Goal: Use online tool/utility: Utilize a website feature to perform a specific function

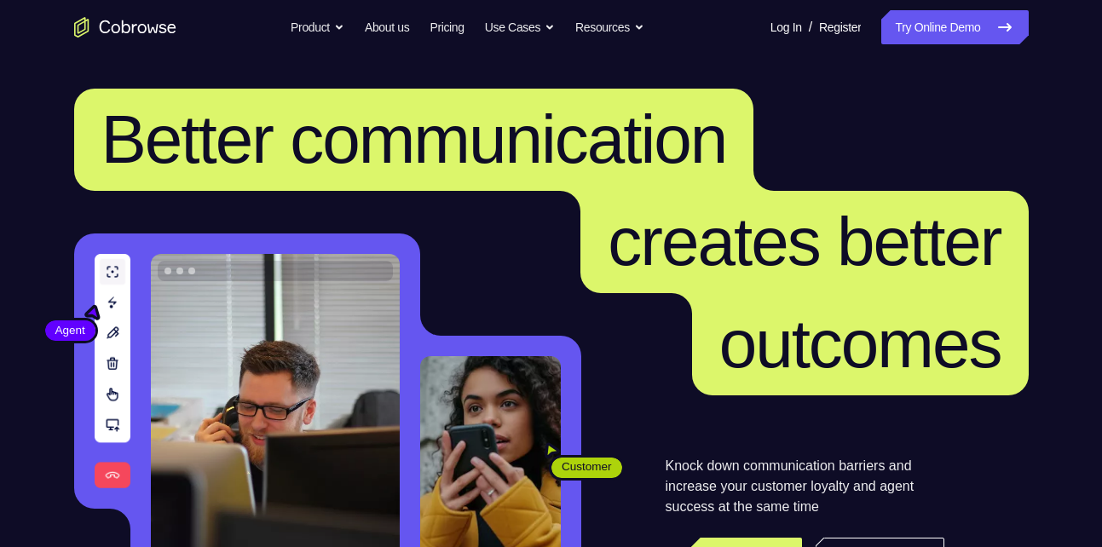
click at [948, 31] on link "Try Online Demo" at bounding box center [954, 27] width 147 height 34
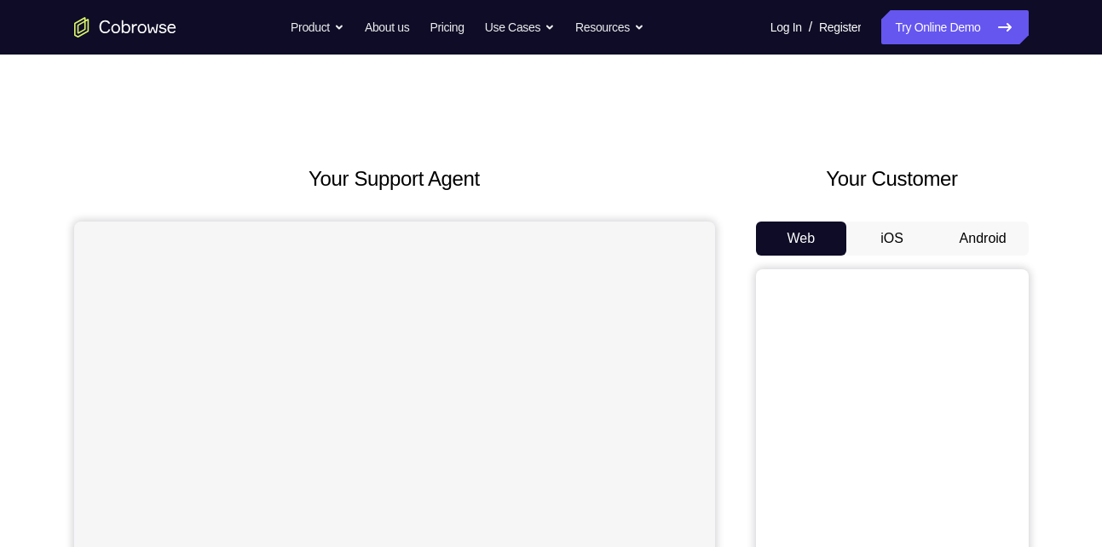
click at [982, 246] on button "Android" at bounding box center [982, 239] width 91 height 34
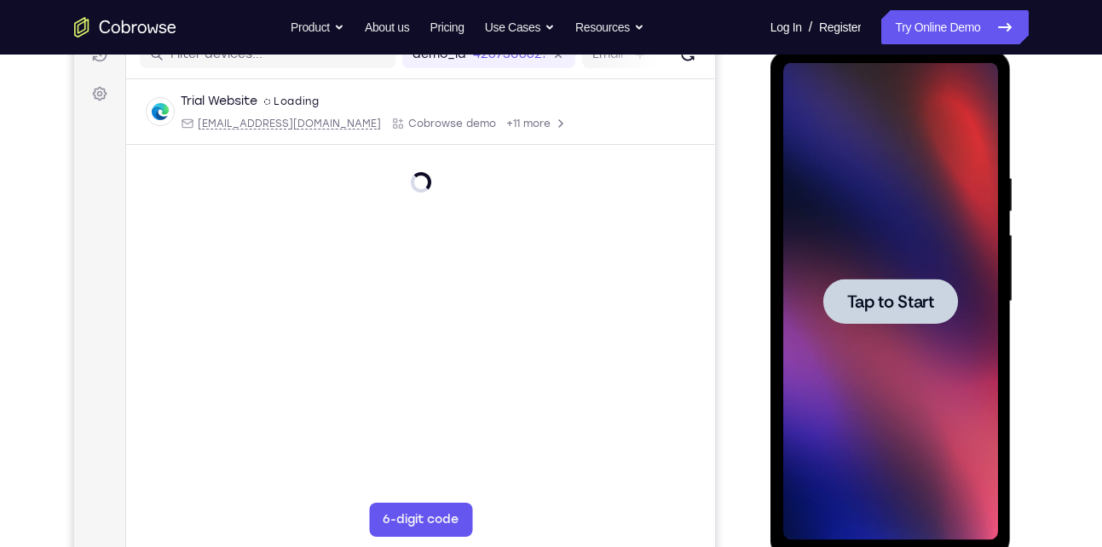
scroll to position [229, 0]
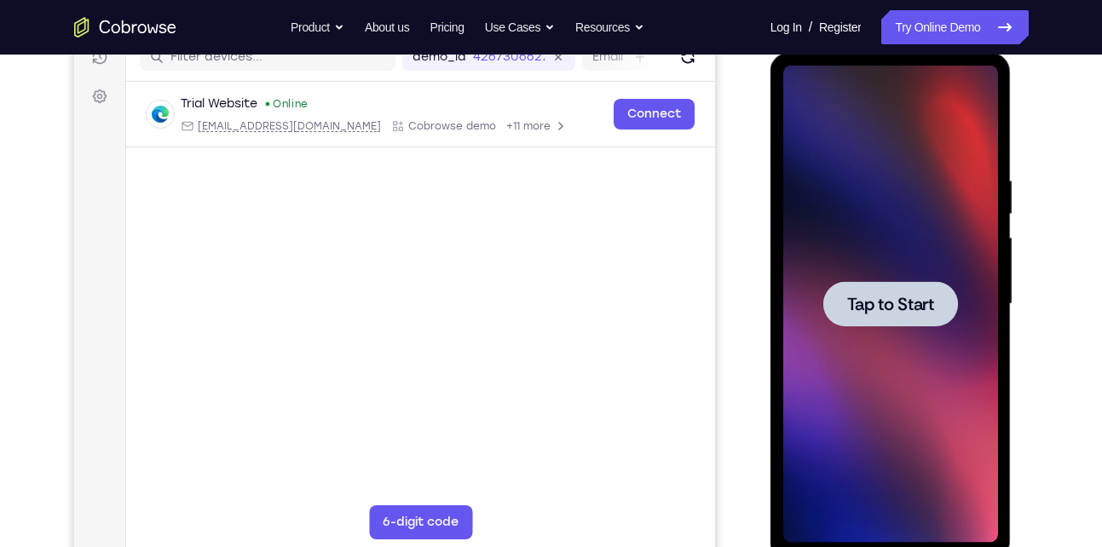
click at [930, 411] on div at bounding box center [890, 304] width 215 height 477
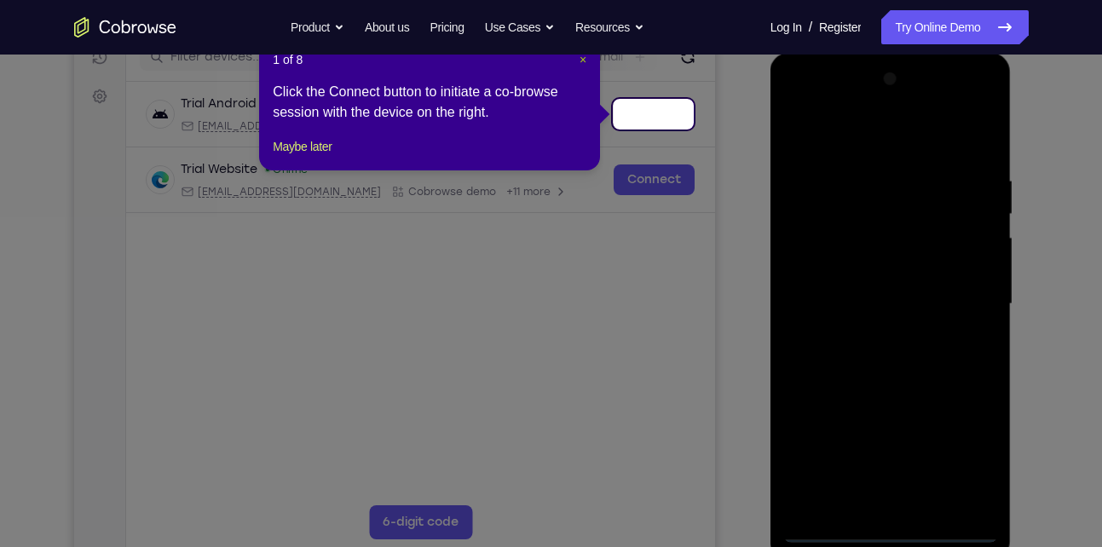
click at [583, 64] on span "×" at bounding box center [582, 60] width 7 height 14
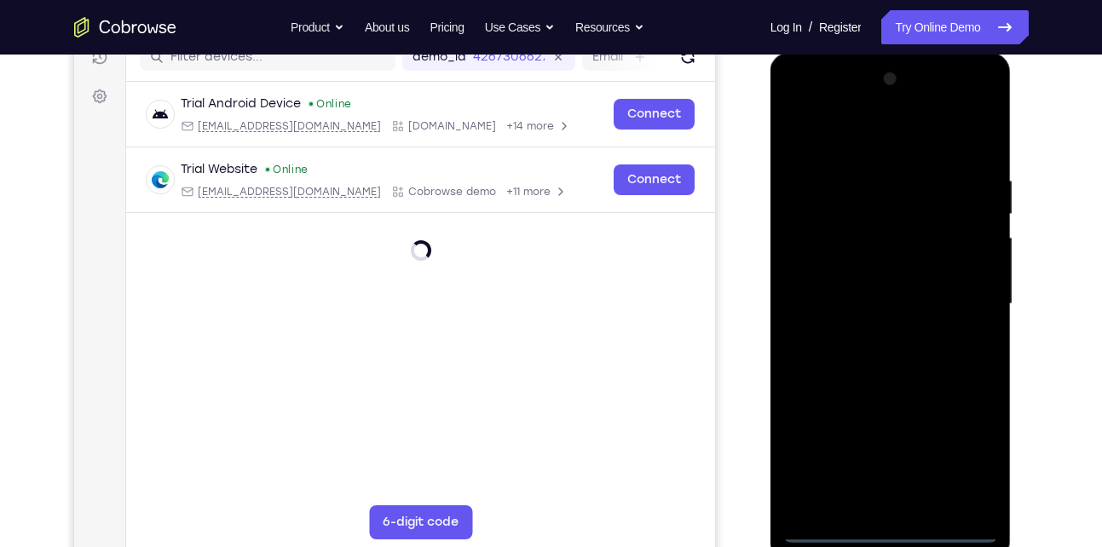
click at [893, 531] on div at bounding box center [890, 304] width 215 height 477
click at [953, 452] on div at bounding box center [890, 304] width 215 height 477
click at [797, 110] on div at bounding box center [890, 304] width 215 height 477
click at [971, 300] on div at bounding box center [890, 304] width 215 height 477
click at [866, 337] on div at bounding box center [890, 304] width 215 height 477
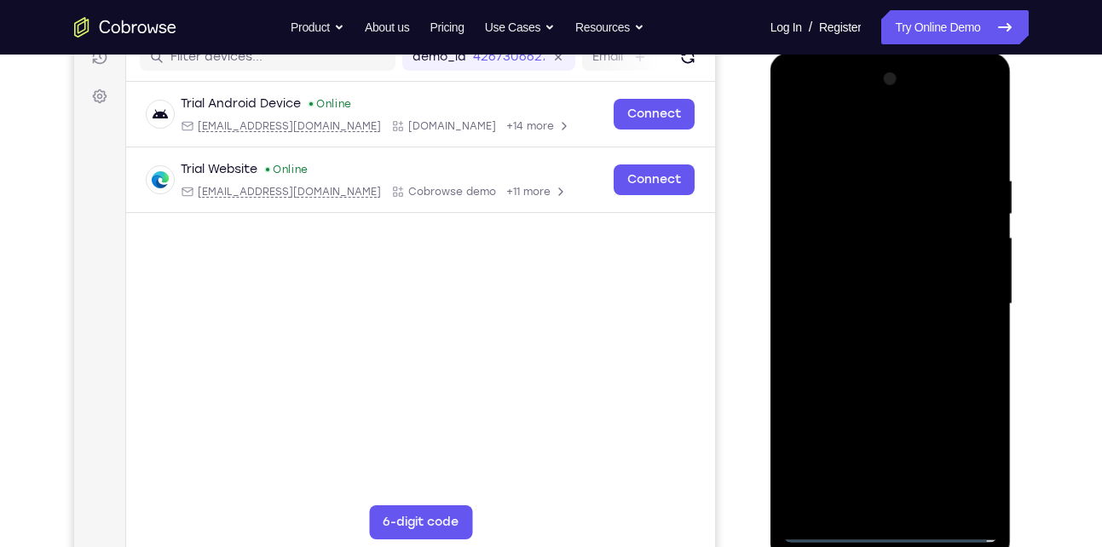
click at [875, 391] on div at bounding box center [890, 304] width 215 height 477
click at [883, 302] on div at bounding box center [890, 304] width 215 height 477
click at [889, 297] on div at bounding box center [890, 304] width 215 height 477
click at [838, 298] on div at bounding box center [890, 304] width 215 height 477
click at [877, 298] on div at bounding box center [890, 304] width 215 height 477
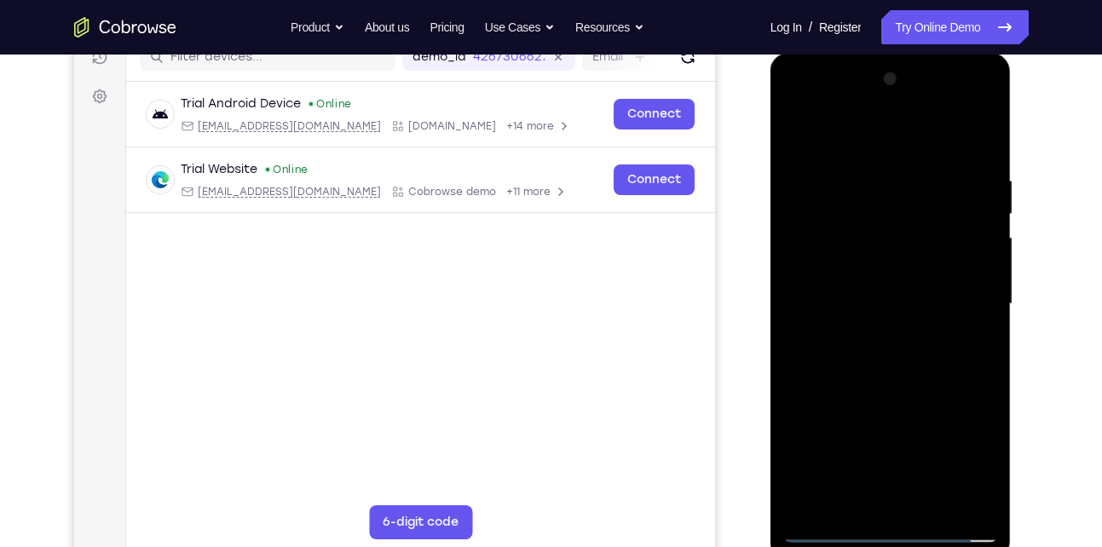
click at [902, 321] on div at bounding box center [890, 304] width 215 height 477
click at [929, 138] on div at bounding box center [890, 304] width 215 height 477
click at [850, 166] on div at bounding box center [890, 304] width 215 height 477
click at [872, 166] on div at bounding box center [890, 304] width 215 height 477
click at [874, 381] on div at bounding box center [890, 304] width 215 height 477
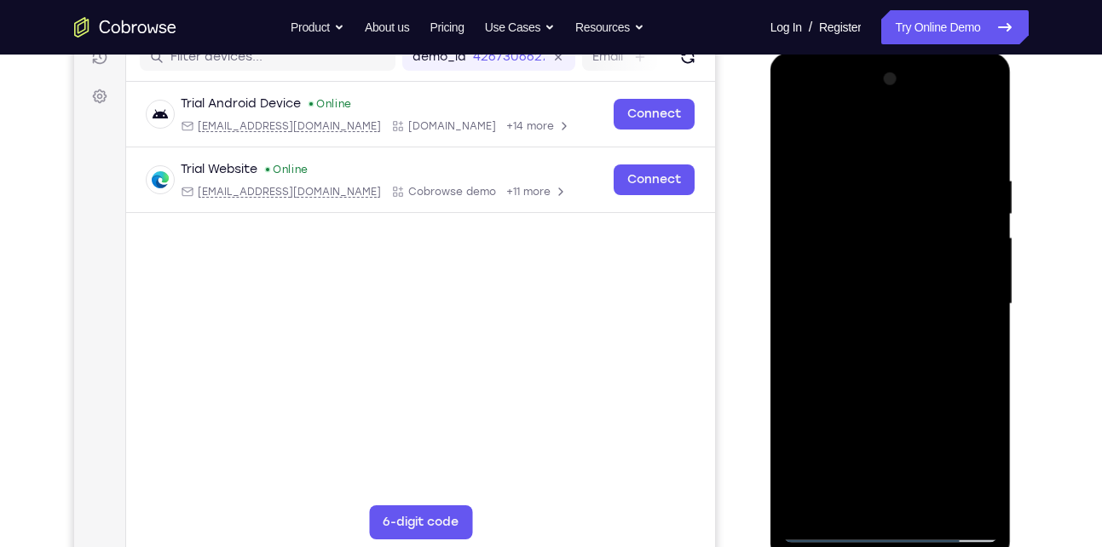
click at [942, 265] on div at bounding box center [890, 304] width 215 height 477
drag, startPoint x: 917, startPoint y: 411, endPoint x: 911, endPoint y: 283, distance: 127.9
click at [911, 283] on div at bounding box center [890, 304] width 215 height 477
click at [854, 498] on div at bounding box center [890, 304] width 215 height 477
click at [882, 265] on div at bounding box center [890, 304] width 215 height 477
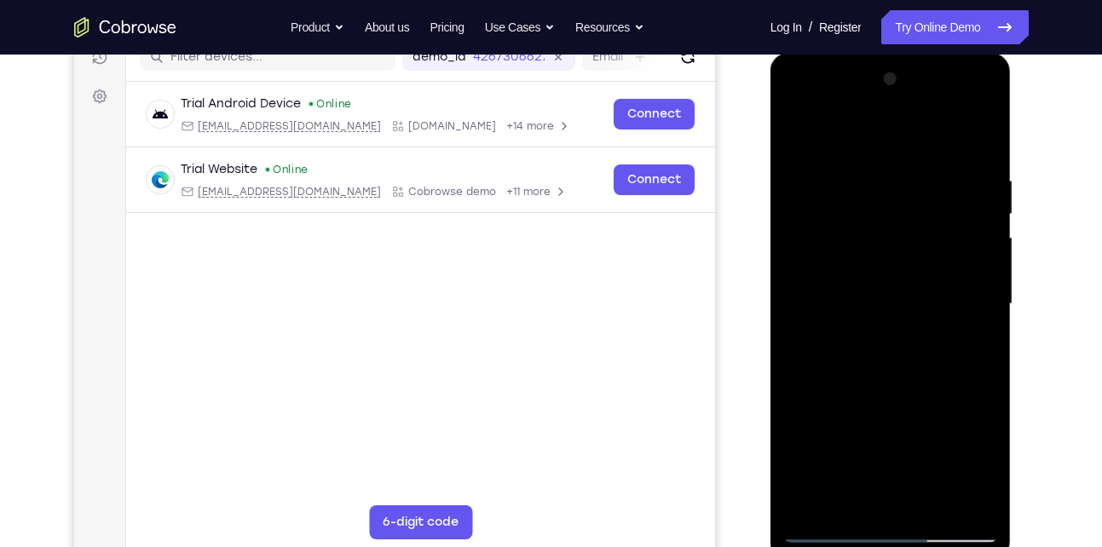
click at [900, 331] on div at bounding box center [890, 304] width 215 height 477
click at [890, 256] on div at bounding box center [890, 304] width 215 height 477
click at [863, 229] on div at bounding box center [890, 304] width 215 height 477
click at [796, 123] on div at bounding box center [890, 304] width 215 height 477
click at [907, 371] on div at bounding box center [890, 304] width 215 height 477
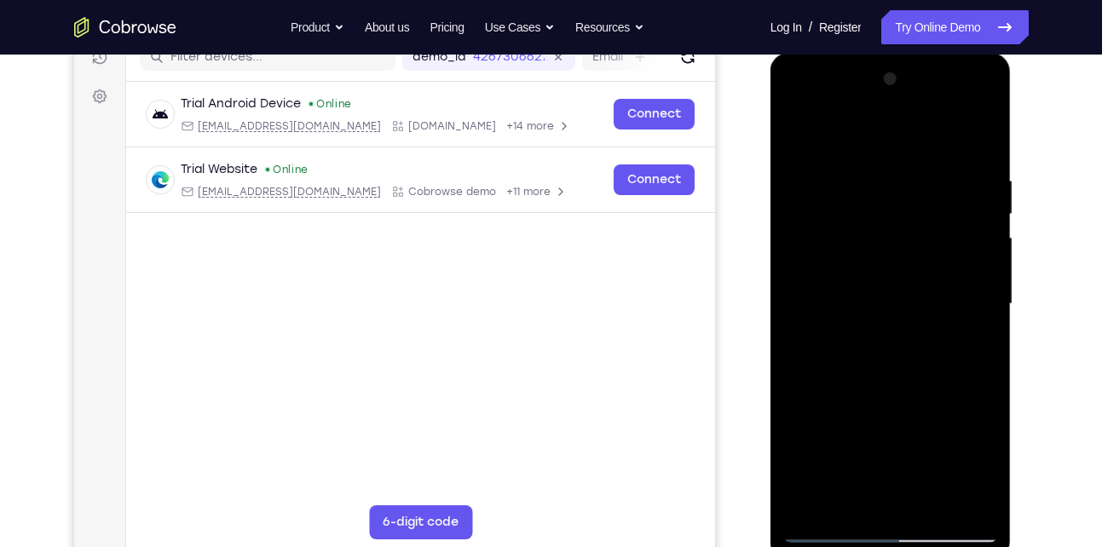
drag, startPoint x: 976, startPoint y: 168, endPoint x: 858, endPoint y: 168, distance: 117.6
click at [858, 168] on div at bounding box center [890, 304] width 215 height 477
drag, startPoint x: 973, startPoint y: 164, endPoint x: 832, endPoint y: 172, distance: 140.8
click at [832, 172] on div at bounding box center [890, 304] width 215 height 477
click at [984, 128] on div at bounding box center [890, 304] width 215 height 477
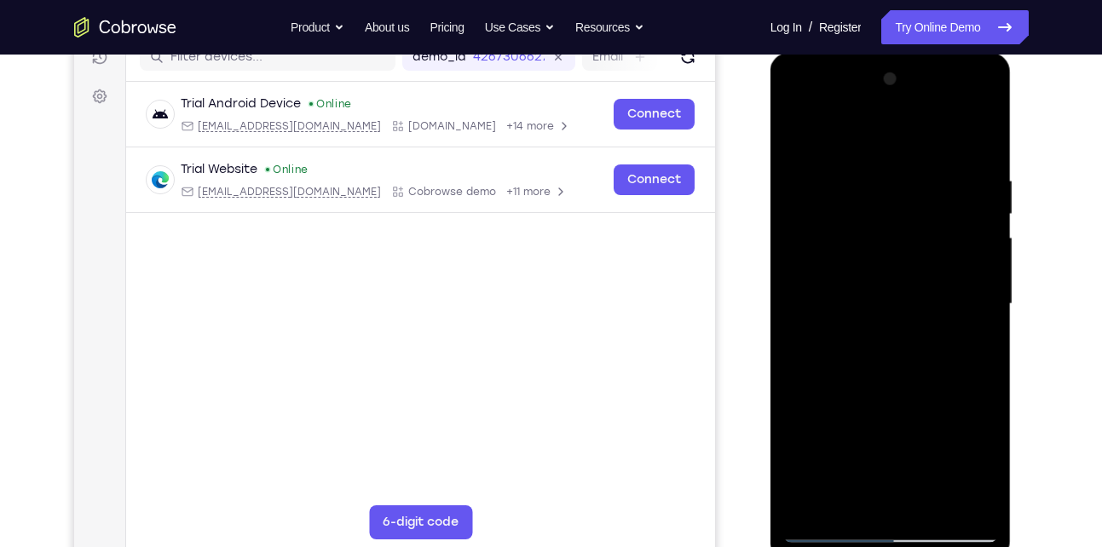
click at [793, 112] on div at bounding box center [890, 304] width 215 height 477
click at [818, 258] on div at bounding box center [890, 304] width 215 height 477
click at [981, 101] on div at bounding box center [890, 304] width 215 height 477
click at [929, 428] on div at bounding box center [890, 304] width 215 height 477
click at [910, 376] on div at bounding box center [890, 304] width 215 height 477
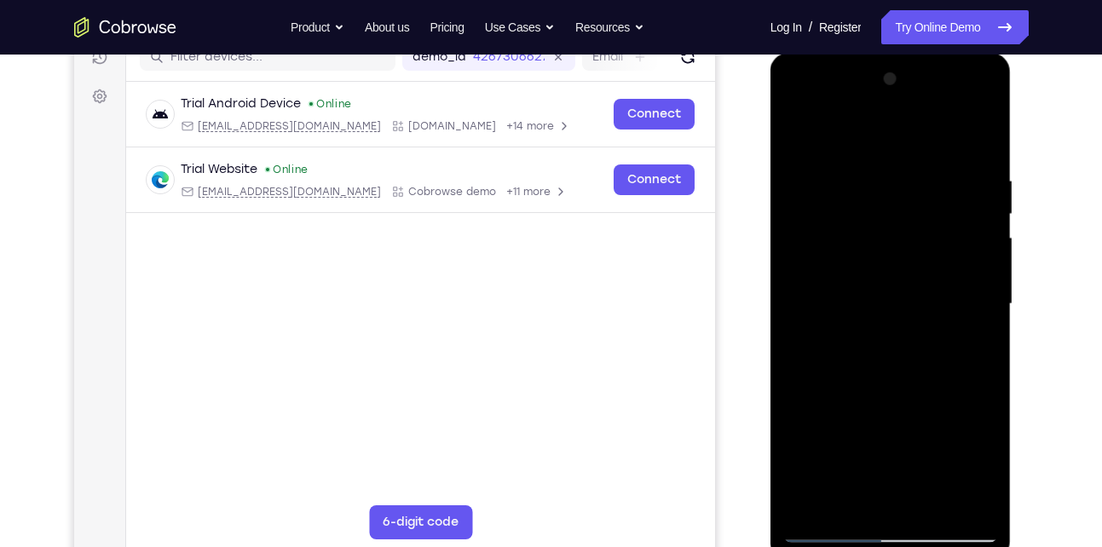
click at [910, 376] on div at bounding box center [890, 304] width 215 height 477
click at [844, 144] on div at bounding box center [890, 304] width 215 height 477
click at [911, 331] on div at bounding box center [890, 304] width 215 height 477
drag, startPoint x: 862, startPoint y: 129, endPoint x: 906, endPoint y: 528, distance: 402.0
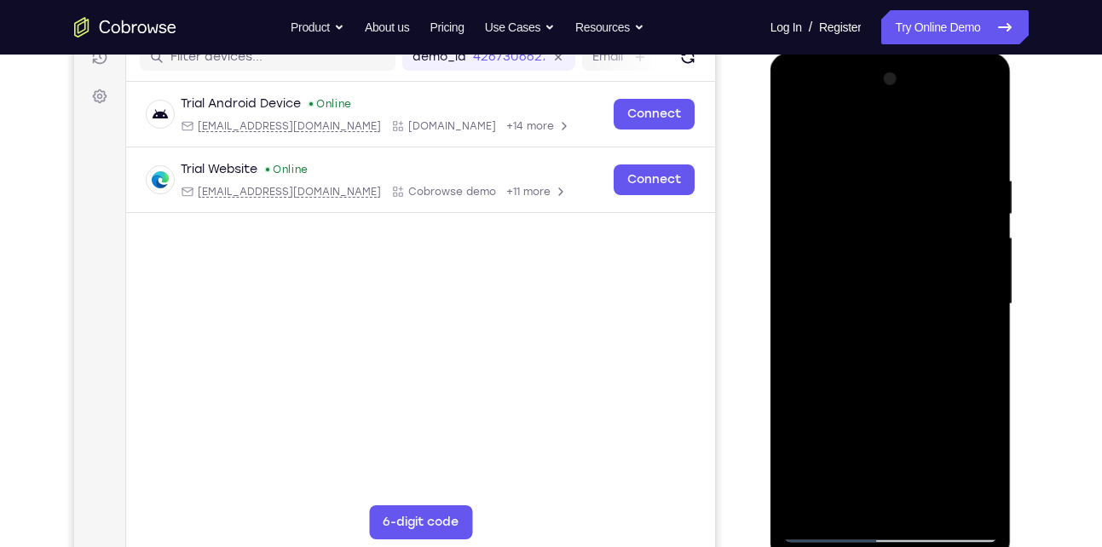
click at [906, 528] on div at bounding box center [890, 304] width 215 height 477
click at [812, 126] on div at bounding box center [890, 304] width 215 height 477
click at [815, 130] on div at bounding box center [890, 304] width 215 height 477
click at [821, 130] on div at bounding box center [890, 304] width 215 height 477
click at [841, 133] on div at bounding box center [890, 304] width 215 height 477
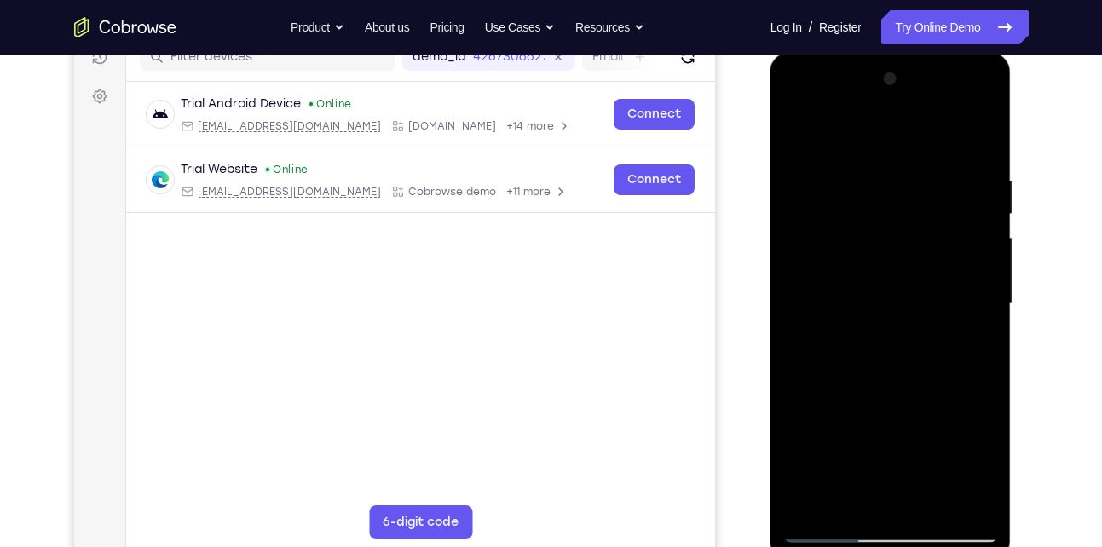
click at [821, 133] on div at bounding box center [890, 304] width 215 height 477
click at [980, 104] on div at bounding box center [890, 304] width 215 height 477
click at [928, 422] on div at bounding box center [890, 304] width 215 height 477
click at [840, 155] on div at bounding box center [890, 304] width 215 height 477
click at [889, 183] on div at bounding box center [890, 304] width 215 height 477
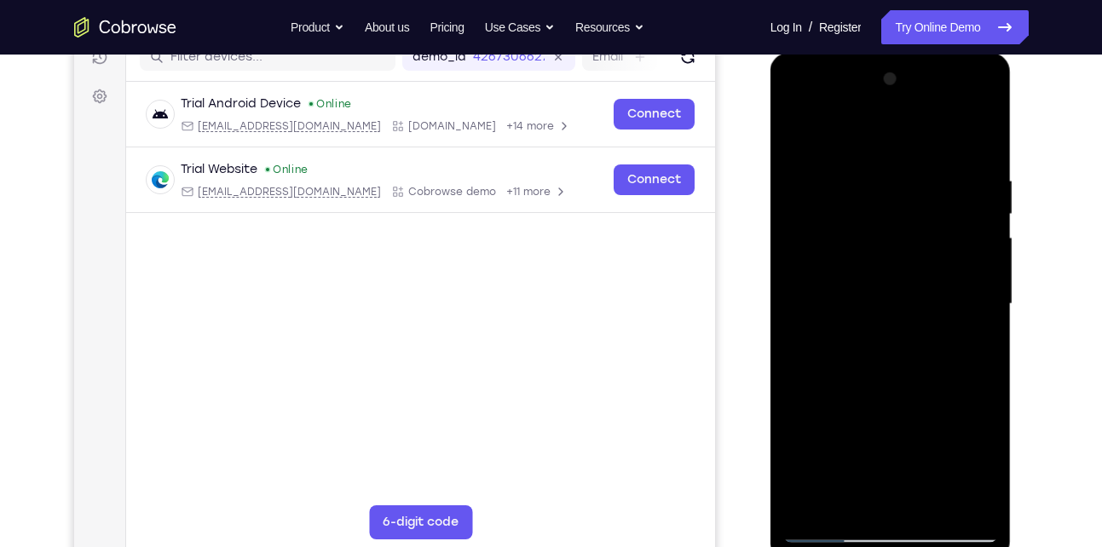
click at [983, 186] on div at bounding box center [890, 304] width 215 height 477
click at [846, 477] on div at bounding box center [890, 304] width 215 height 477
click at [866, 211] on div at bounding box center [890, 304] width 215 height 477
click at [860, 434] on div at bounding box center [890, 304] width 215 height 477
click at [798, 130] on div at bounding box center [890, 304] width 215 height 477
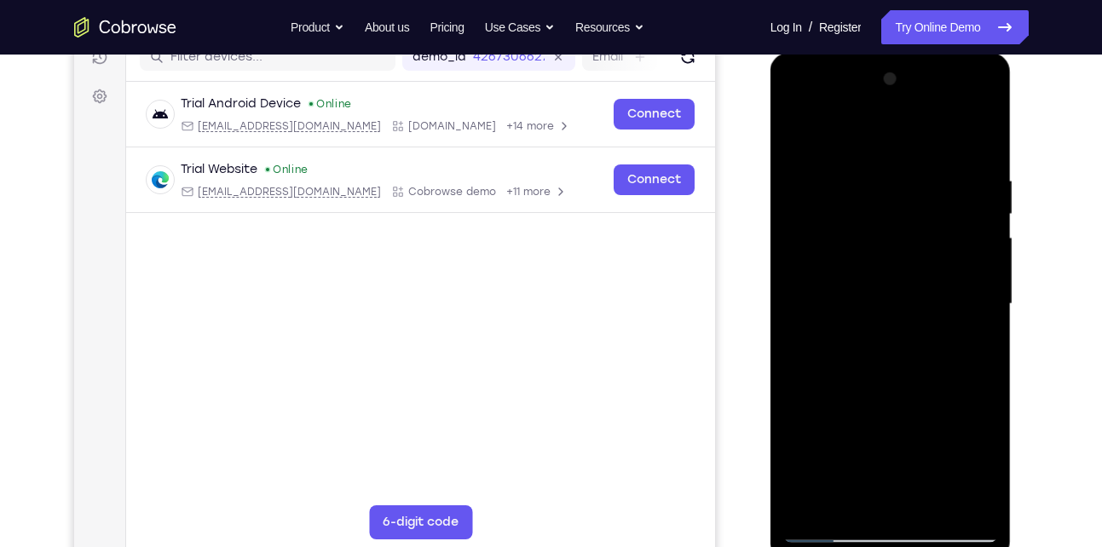
click at [901, 354] on div at bounding box center [890, 304] width 215 height 477
click at [965, 352] on div at bounding box center [890, 304] width 215 height 477
click at [810, 358] on div at bounding box center [890, 304] width 215 height 477
click at [836, 199] on div at bounding box center [890, 304] width 215 height 477
drag, startPoint x: 972, startPoint y: 295, endPoint x: 785, endPoint y: 324, distance: 189.7
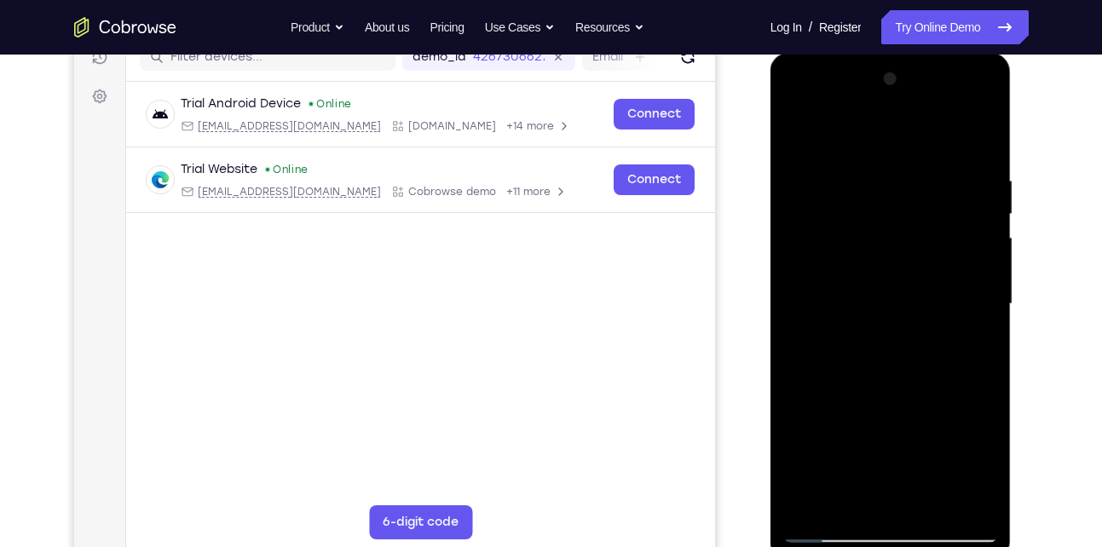
click at [785, 324] on div at bounding box center [890, 304] width 215 height 477
click at [792, 135] on div at bounding box center [890, 304] width 215 height 477
click at [854, 325] on div at bounding box center [890, 304] width 215 height 477
click at [921, 256] on div at bounding box center [890, 304] width 215 height 477
click at [795, 105] on div at bounding box center [890, 304] width 215 height 477
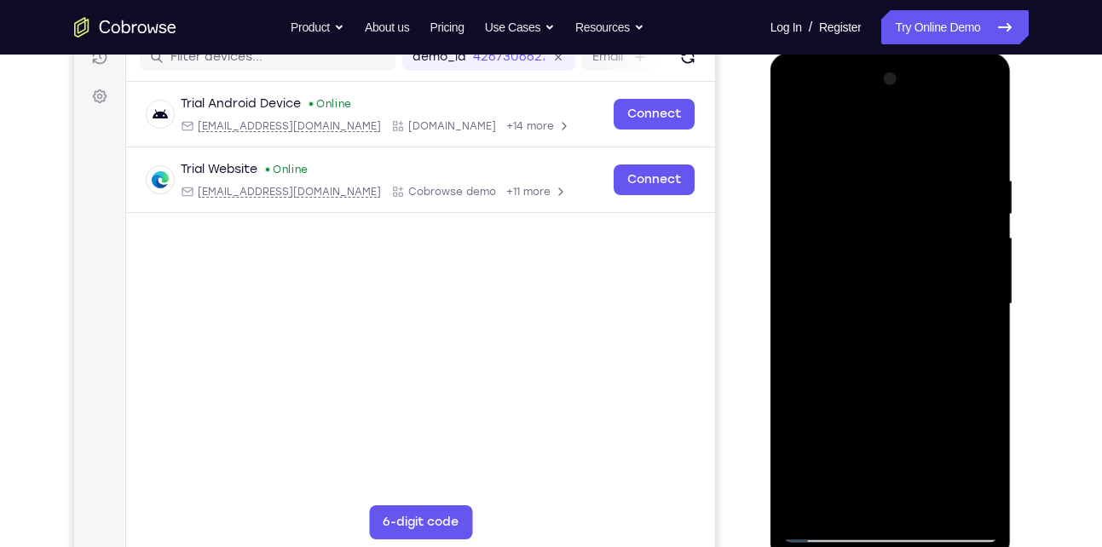
click at [810, 255] on div at bounding box center [890, 304] width 215 height 477
click at [846, 508] on div at bounding box center [890, 304] width 215 height 477
click at [850, 129] on div at bounding box center [890, 304] width 215 height 477
click at [976, 498] on div at bounding box center [890, 304] width 215 height 477
click at [990, 504] on div at bounding box center [890, 304] width 215 height 477
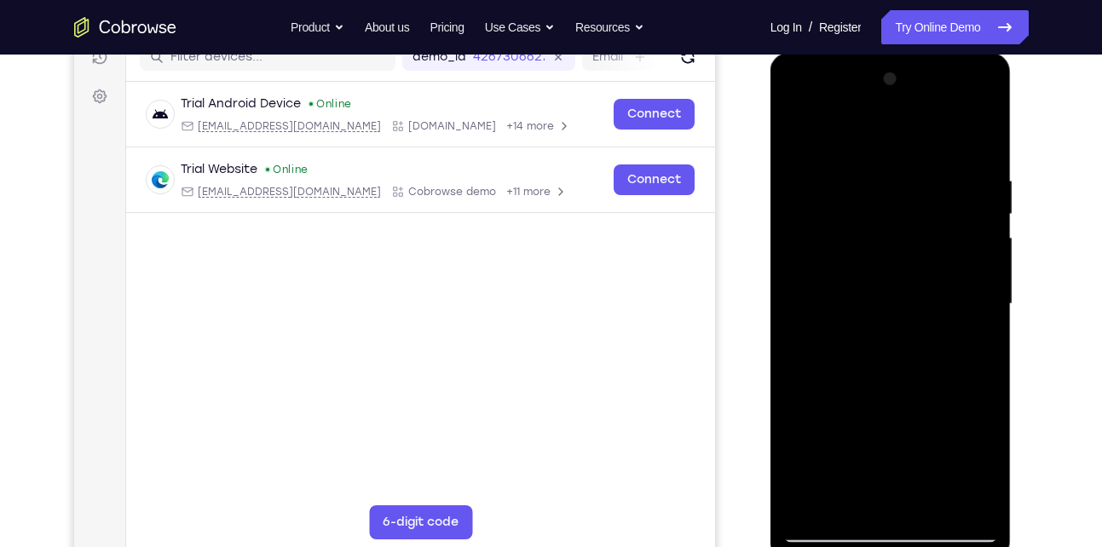
click at [849, 360] on div at bounding box center [890, 304] width 215 height 477
click at [862, 129] on div at bounding box center [890, 304] width 215 height 477
